Goal: Task Accomplishment & Management: Use online tool/utility

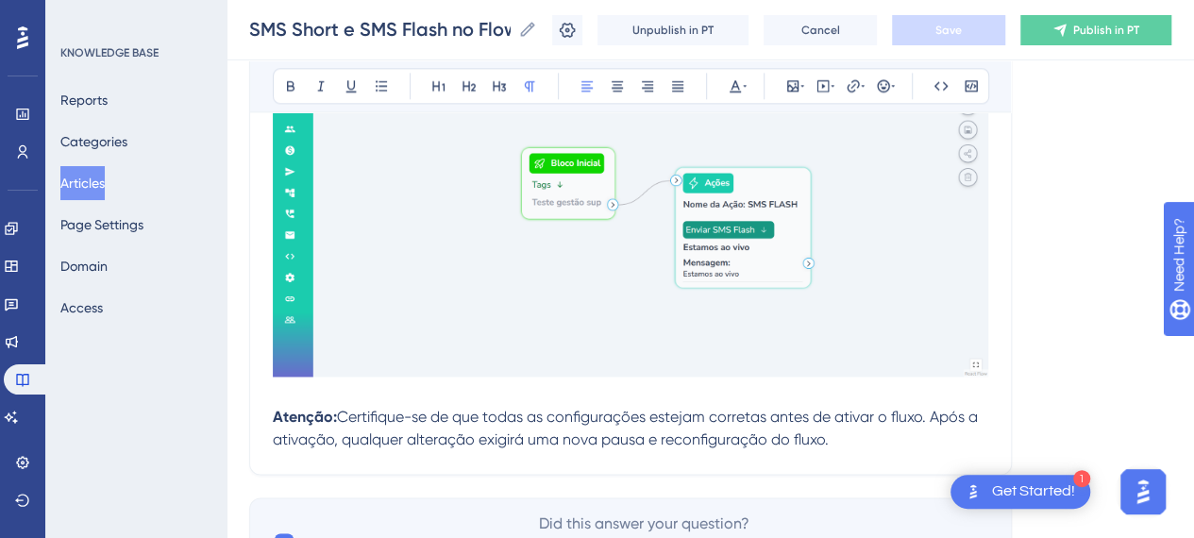
scroll to position [22813, 0]
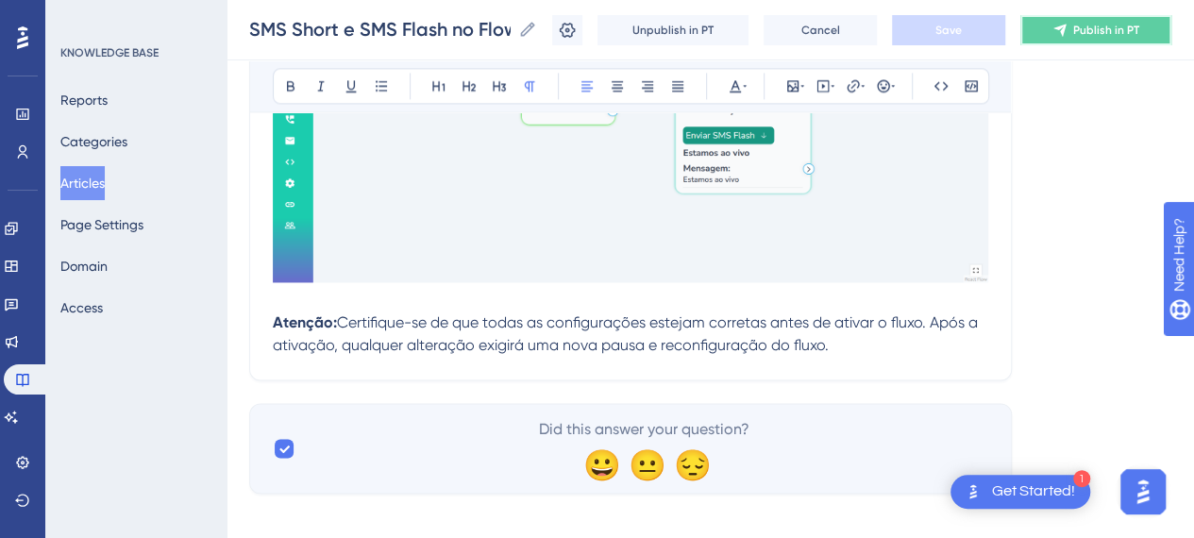
click at [1139, 23] on span "Publish in PT" at bounding box center [1106, 30] width 66 height 15
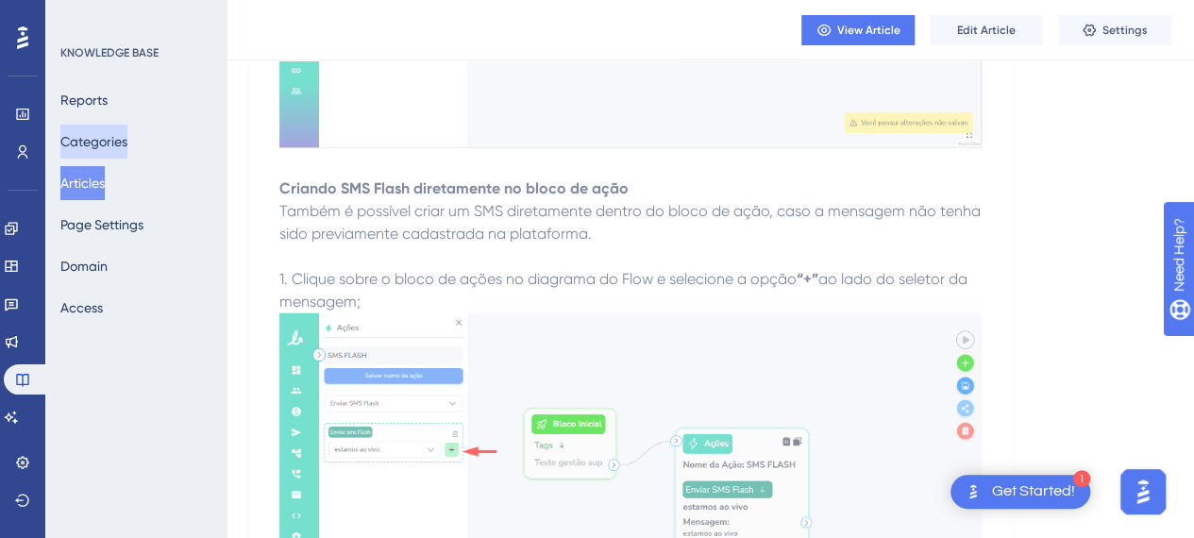
scroll to position [19926, 0]
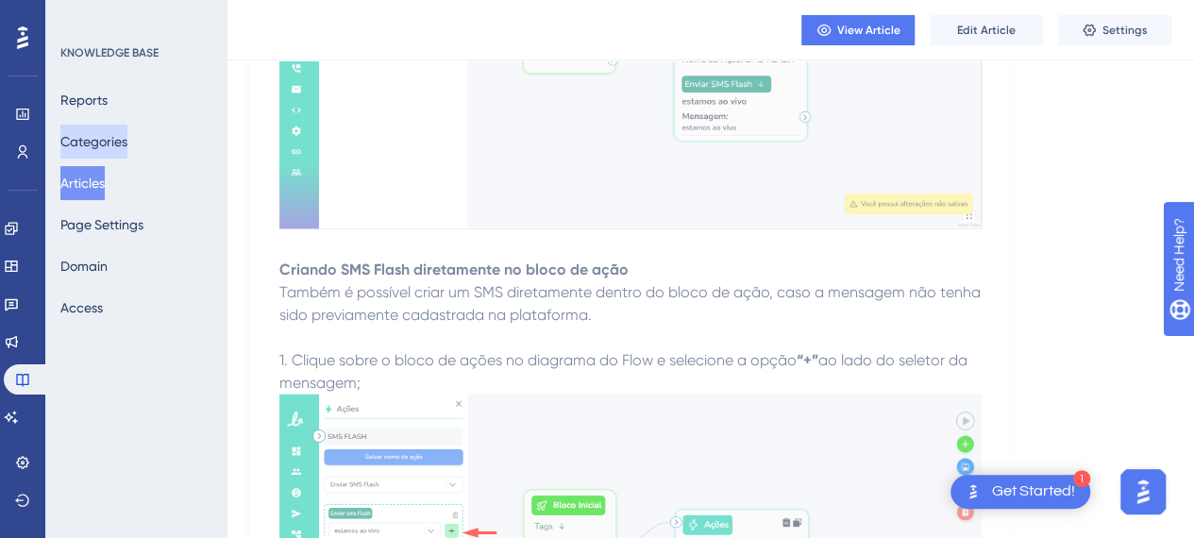
click at [114, 150] on button "Categories" at bounding box center [93, 142] width 67 height 34
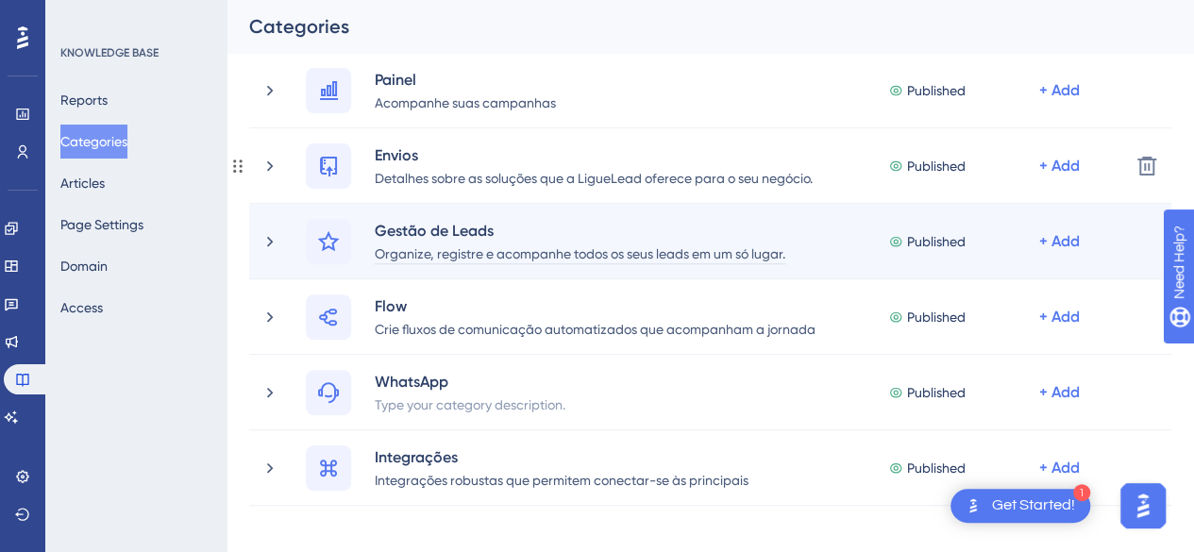
scroll to position [283, 0]
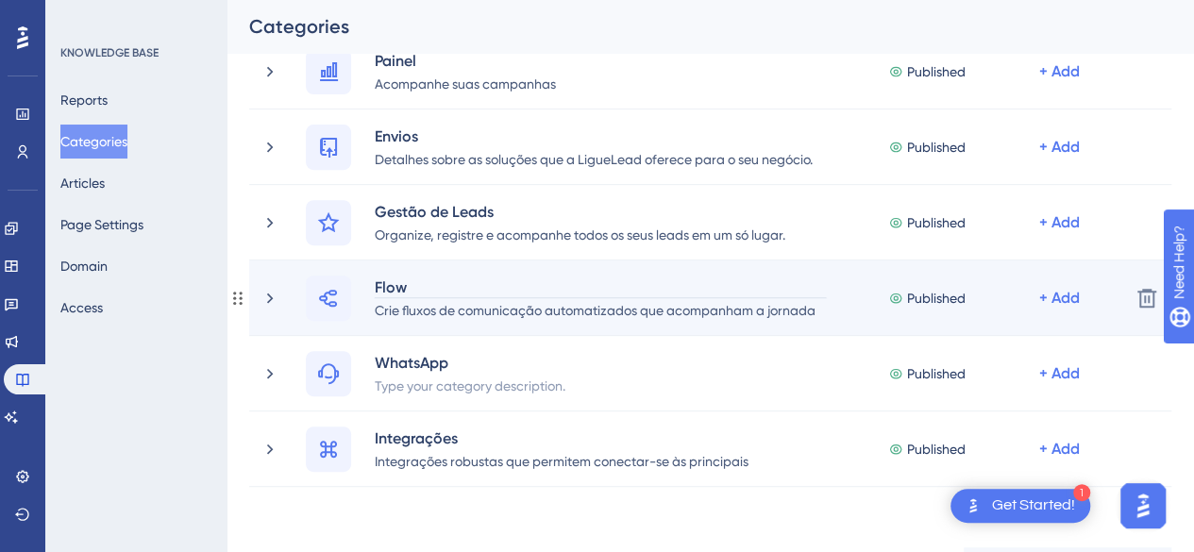
click at [390, 282] on div "Flow" at bounding box center [600, 287] width 453 height 23
click at [327, 284] on div at bounding box center [328, 298] width 45 height 45
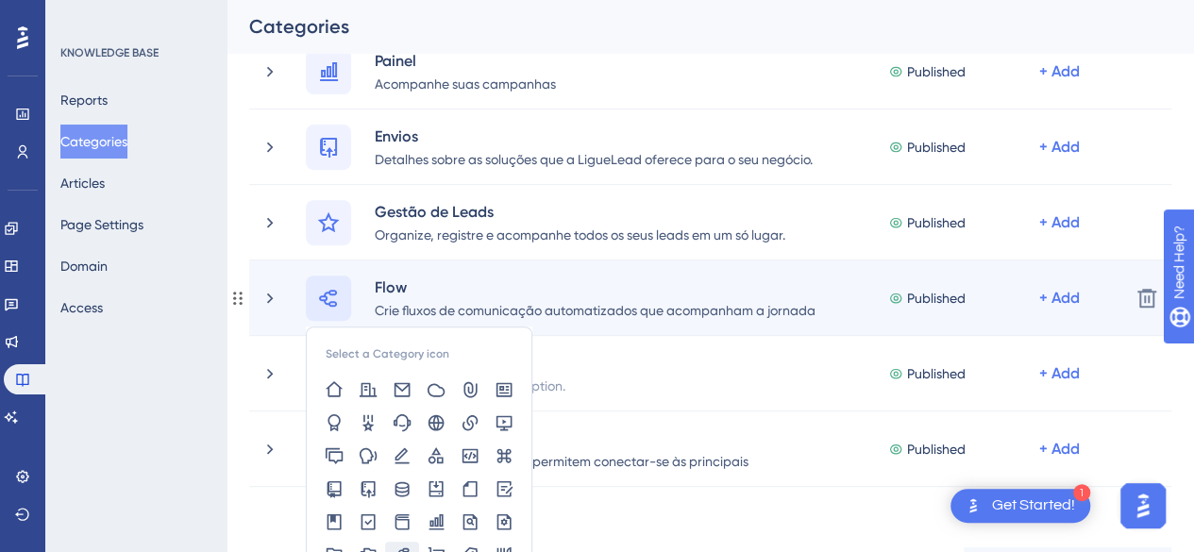
click at [328, 298] on icon at bounding box center [328, 298] width 23 height 23
click at [934, 293] on span "Published" at bounding box center [936, 298] width 59 height 23
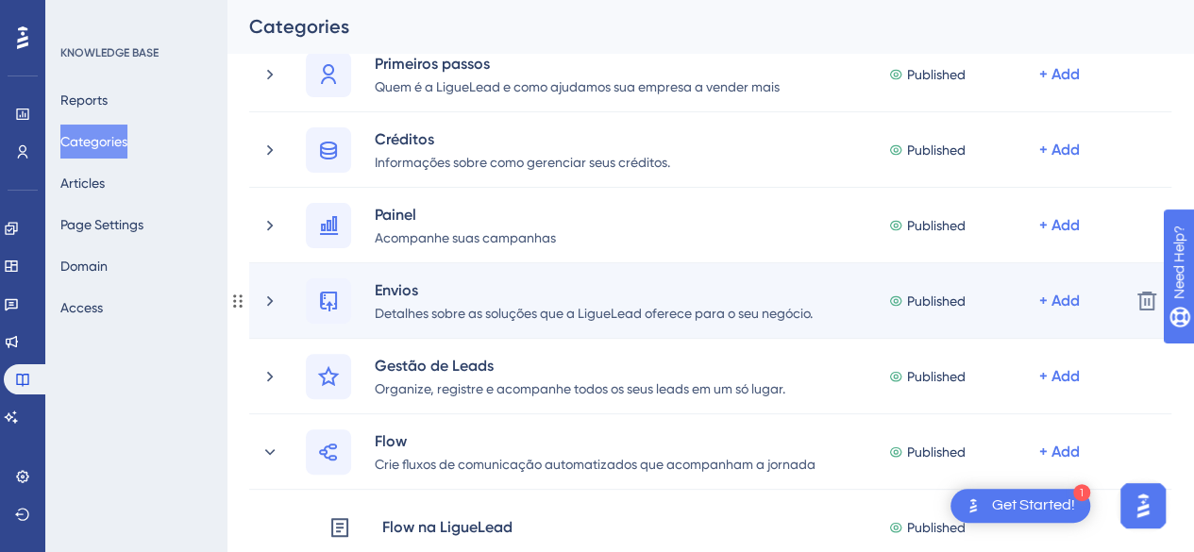
scroll to position [189, 0]
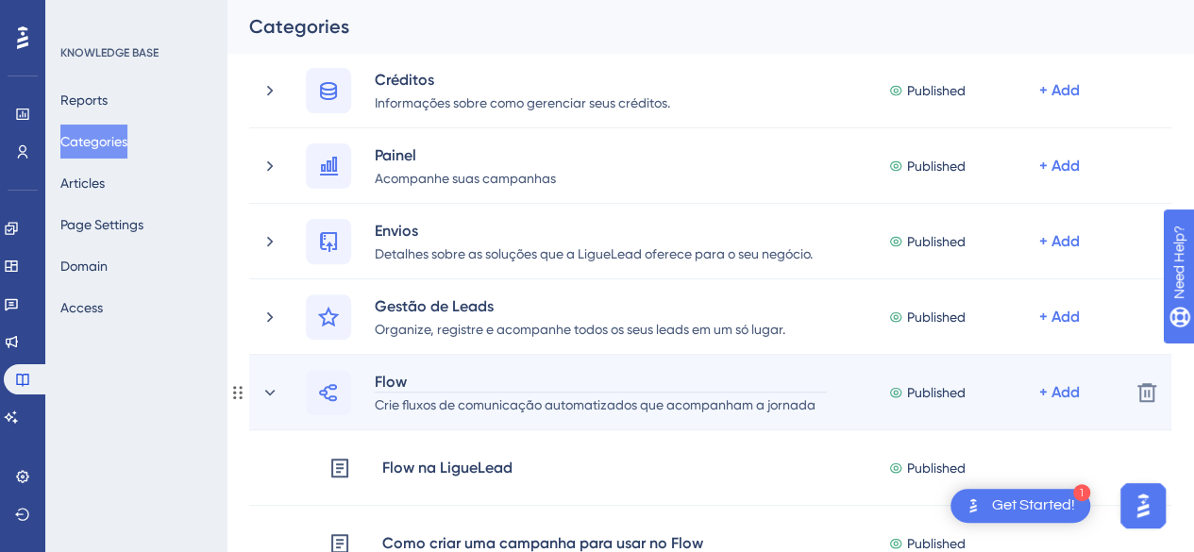
click at [389, 377] on div "Flow" at bounding box center [600, 381] width 453 height 23
click at [500, 390] on div "Flow" at bounding box center [600, 381] width 453 height 23
click at [337, 398] on icon at bounding box center [328, 392] width 23 height 23
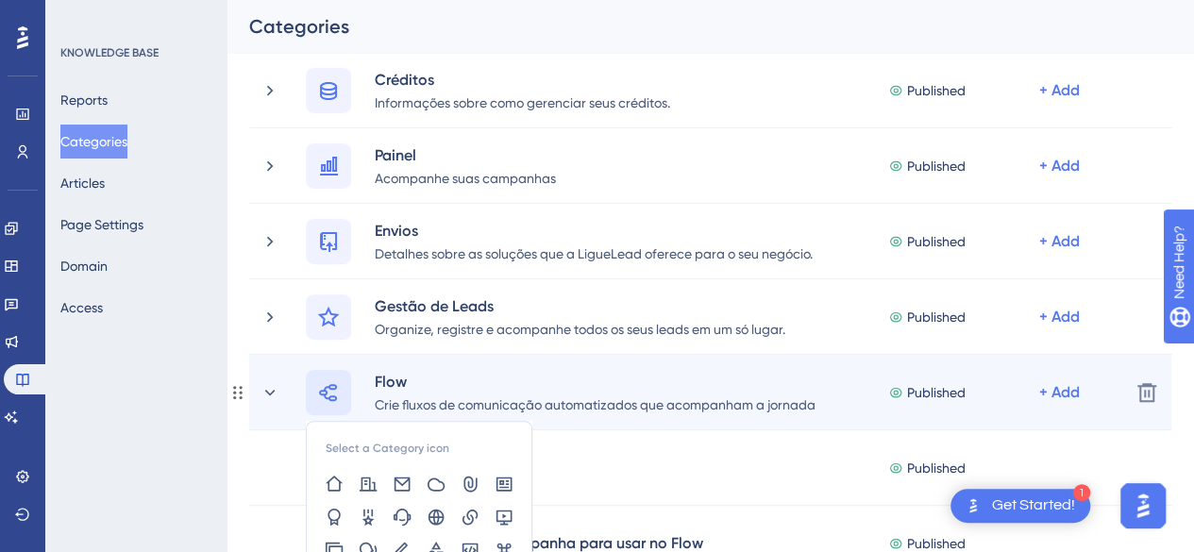
click at [337, 398] on icon at bounding box center [328, 392] width 23 height 23
click at [274, 390] on icon at bounding box center [270, 392] width 10 height 6
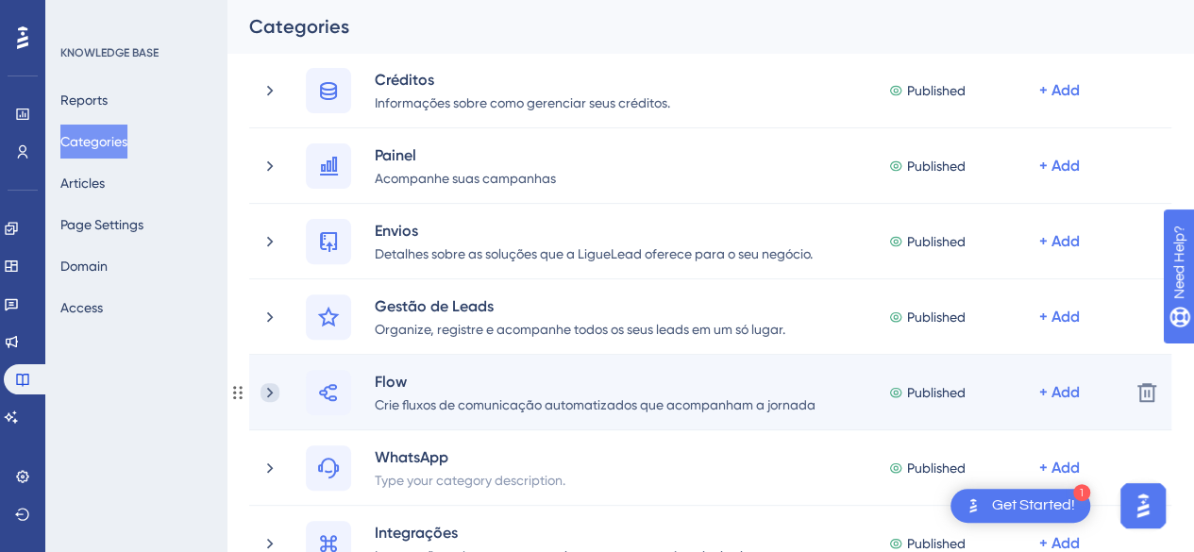
click at [274, 389] on icon at bounding box center [269, 392] width 19 height 19
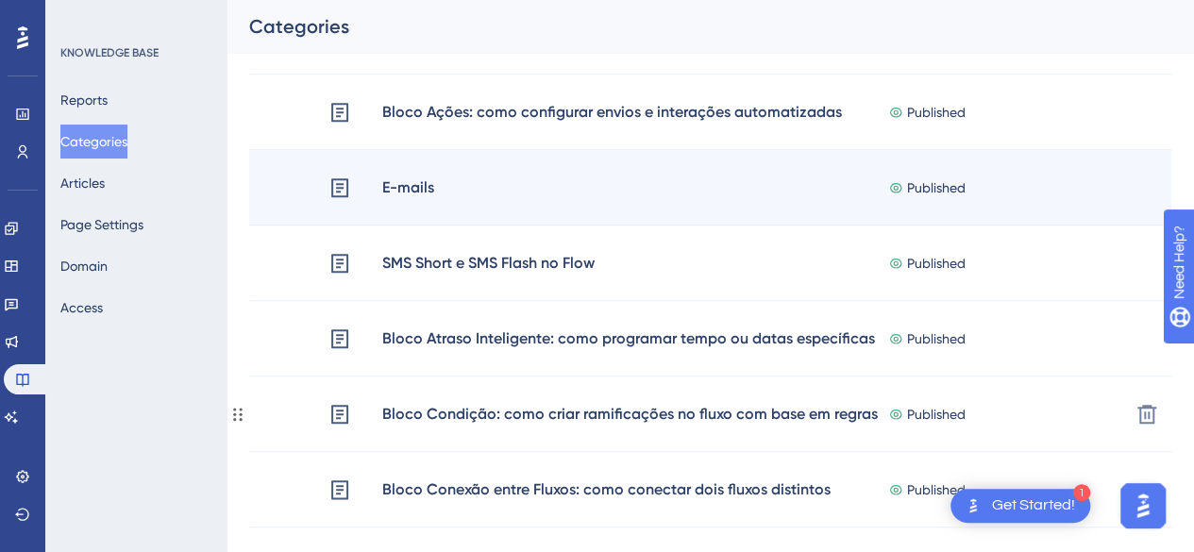
scroll to position [849, 0]
